Goal: Transaction & Acquisition: Download file/media

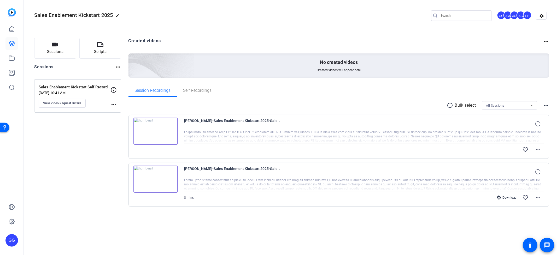
click at [155, 133] on img at bounding box center [155, 131] width 44 height 27
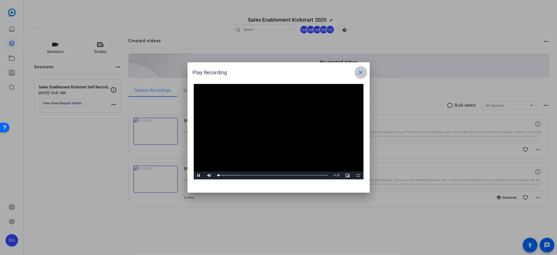
click at [360, 74] on mat-icon "close" at bounding box center [361, 72] width 6 height 6
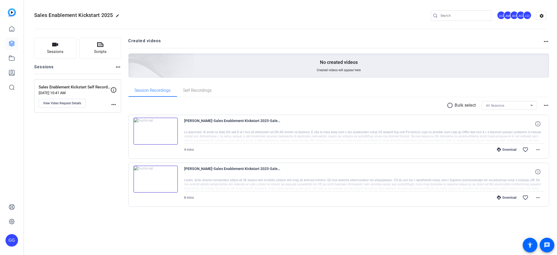
type input "george.grant@gartner.com"
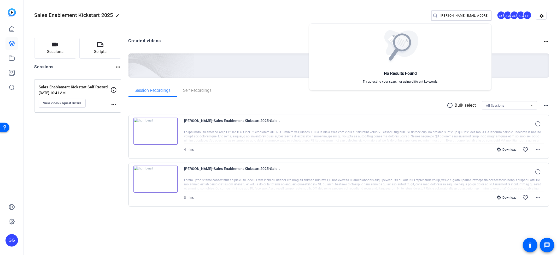
click at [156, 131] on div at bounding box center [278, 127] width 557 height 255
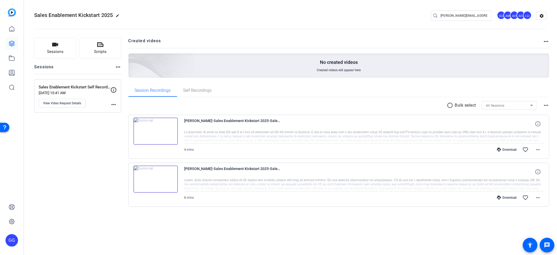
click at [156, 131] on img at bounding box center [155, 131] width 44 height 27
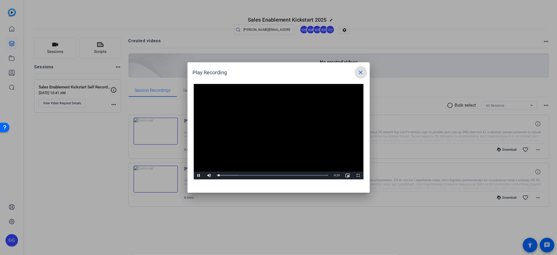
click at [362, 73] on mat-icon "close" at bounding box center [361, 72] width 6 height 6
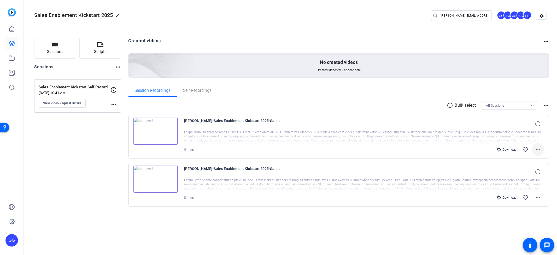
click at [539, 148] on mat-icon "more_horiz" at bounding box center [538, 150] width 6 height 6
click at [515, 176] on span "Download MP4" at bounding box center [524, 174] width 31 height 6
